Goal: Navigation & Orientation: Go to known website

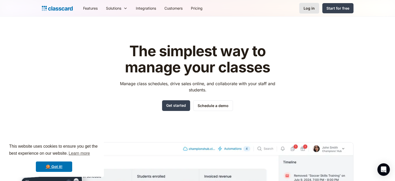
click at [312, 13] on link "Log in" at bounding box center [310, 8] width 20 height 11
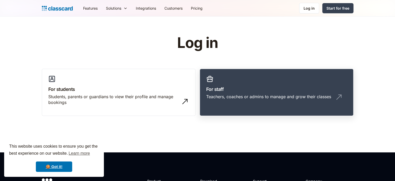
click at [267, 80] on link "For staff Teachers, coaches or admins to manage and grow their classes" at bounding box center [277, 92] width 154 height 47
